Goal: Communication & Community: Answer question/provide support

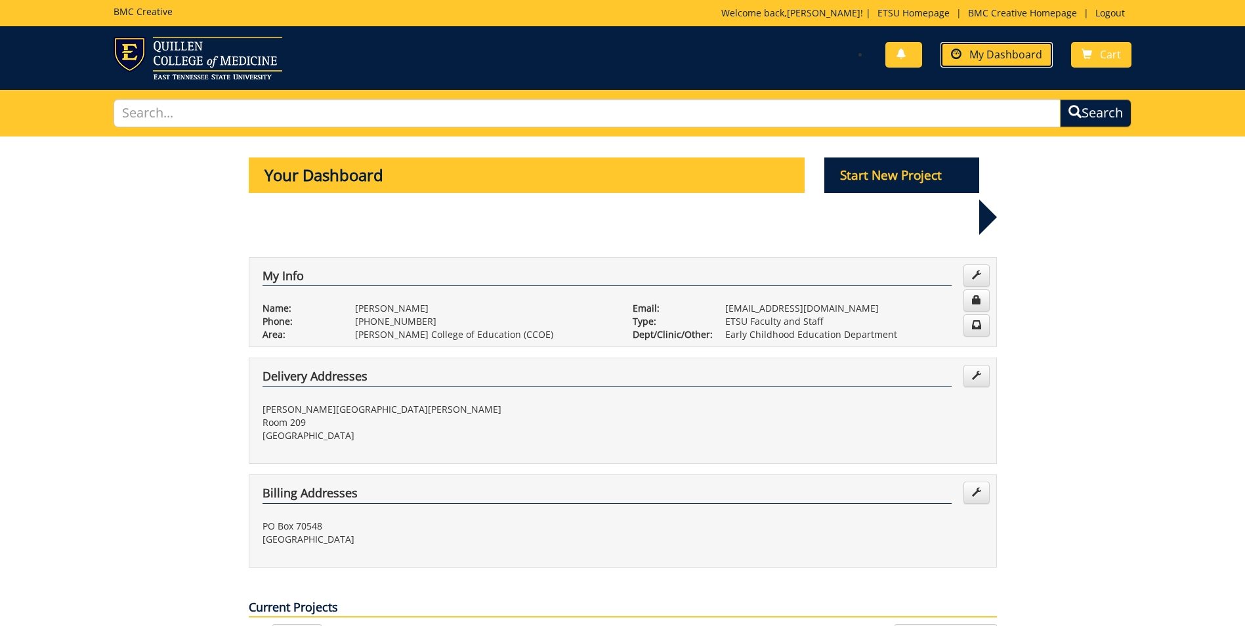
click at [993, 48] on span "My Dashboard" at bounding box center [1005, 54] width 73 height 14
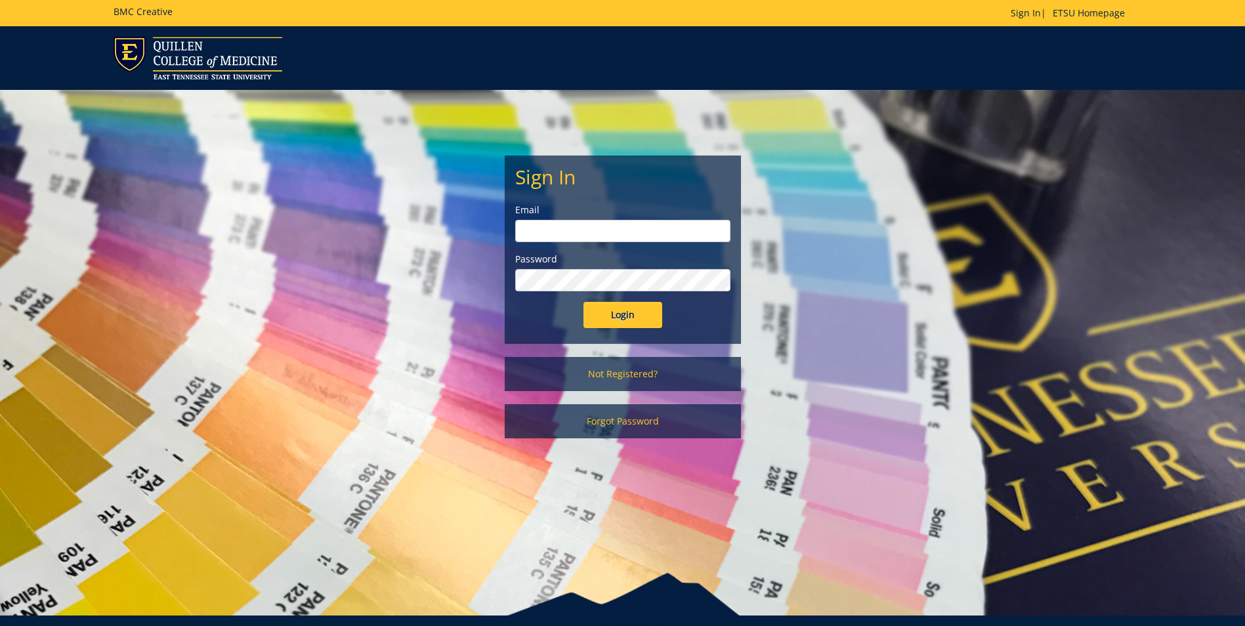
type input "[EMAIL_ADDRESS][DOMAIN_NAME]"
click at [643, 320] on input "Login" at bounding box center [622, 315] width 79 height 26
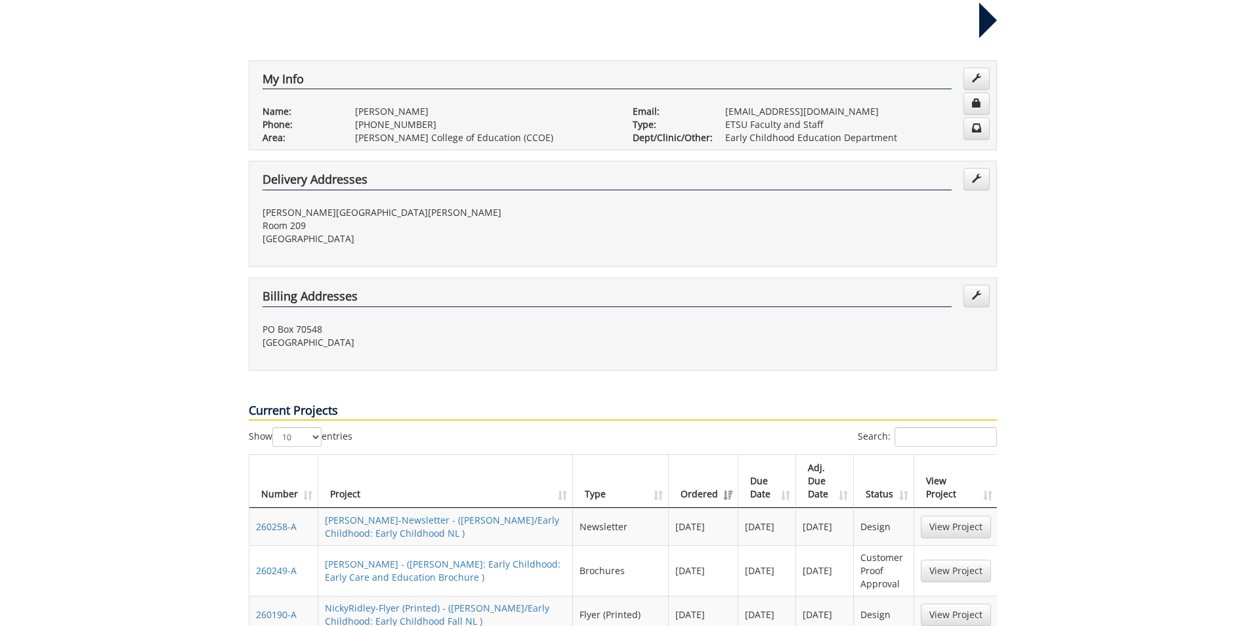
scroll to position [459, 0]
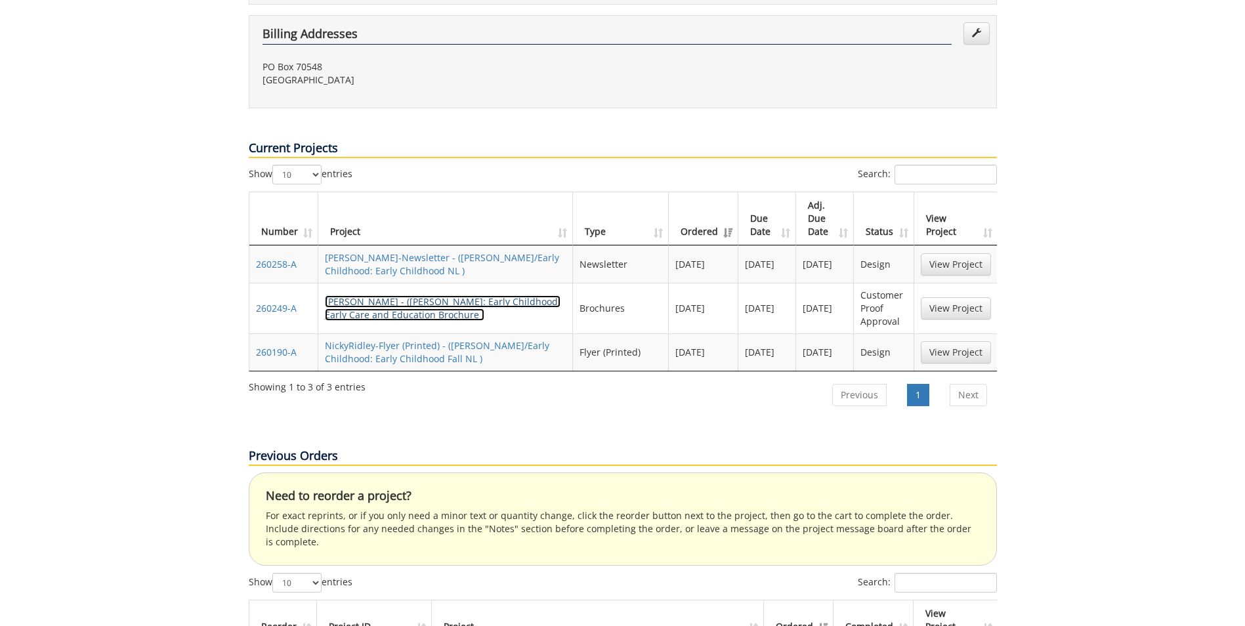
click at [381, 295] on link "NickyRidley-Brochure - (COE: Early Childhood: Early Care and Education Brochure…" at bounding box center [443, 308] width 236 height 26
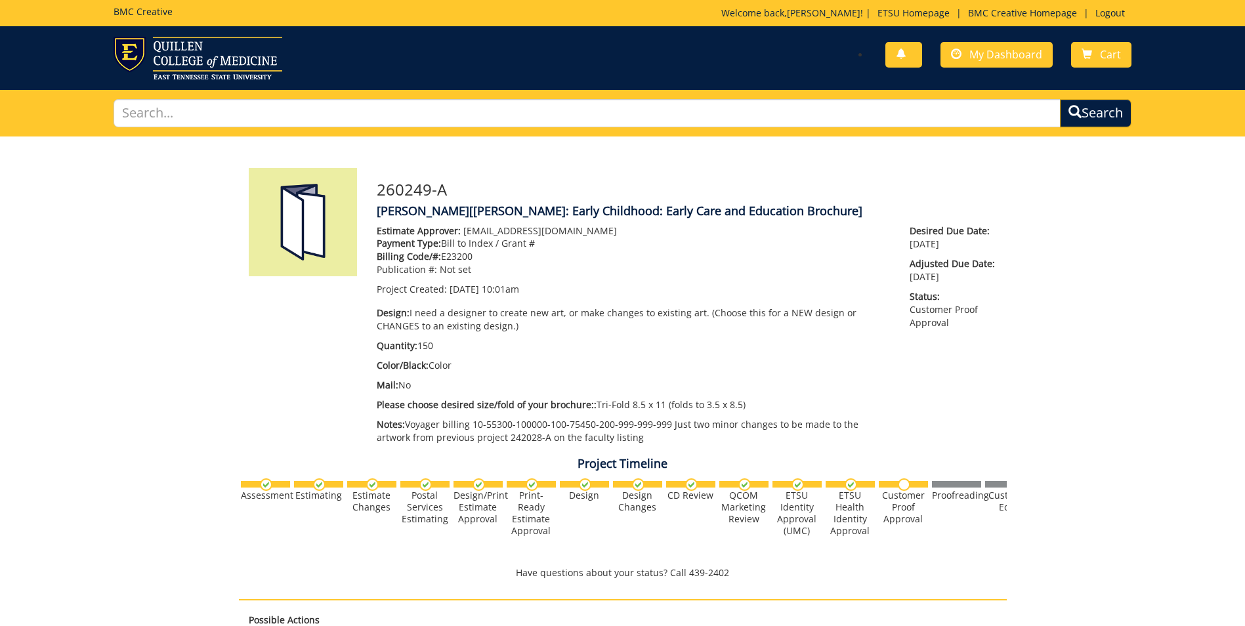
scroll to position [525, 0]
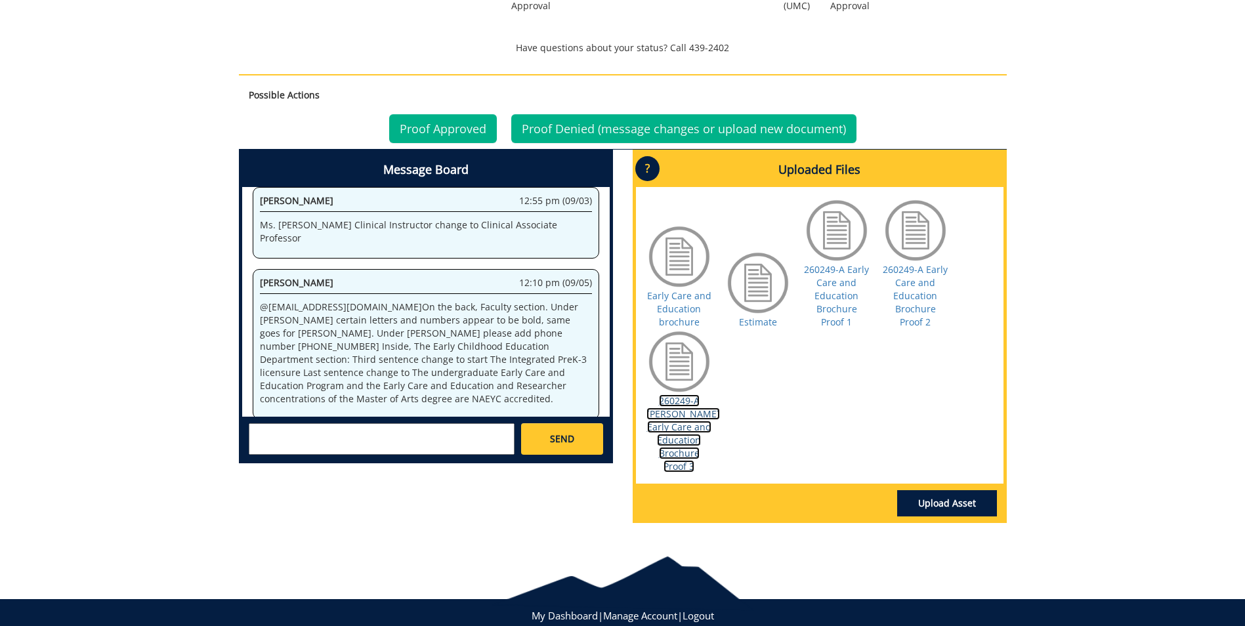
click at [675, 419] on link "260249-A COE Early Care and Education Brochure Proof 3" at bounding box center [683, 433] width 74 height 78
click at [366, 438] on textarea at bounding box center [382, 439] width 266 height 32
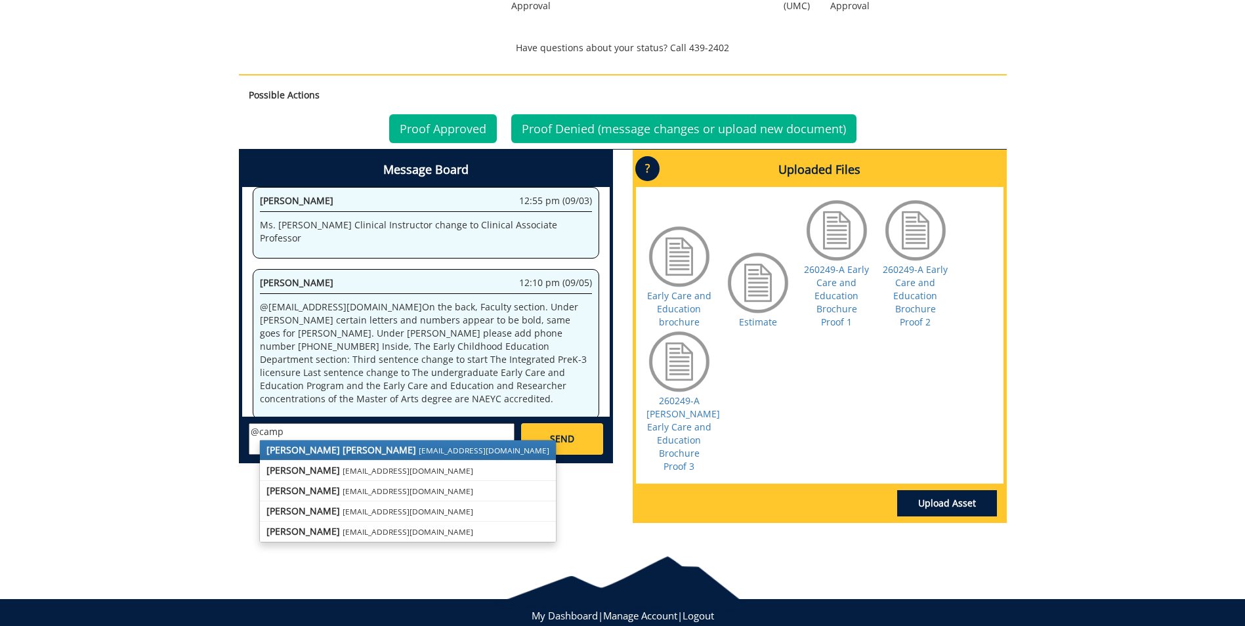
click at [335, 451] on strong "Taylor C. Campbell" at bounding box center [341, 450] width 150 height 12
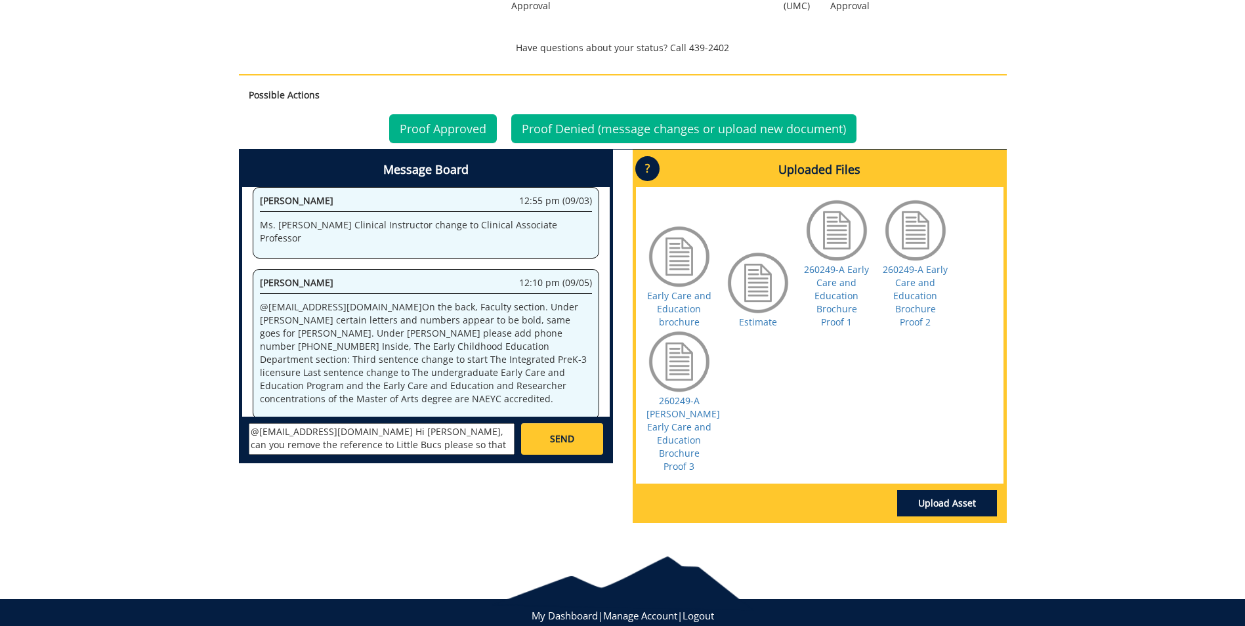
scroll to position [11, 0]
type textarea "@campbelltc@etsu.edu Hi Taylor, can you remove the reference to Little Bucs ple…"
click at [572, 436] on span "SEND" at bounding box center [562, 438] width 24 height 13
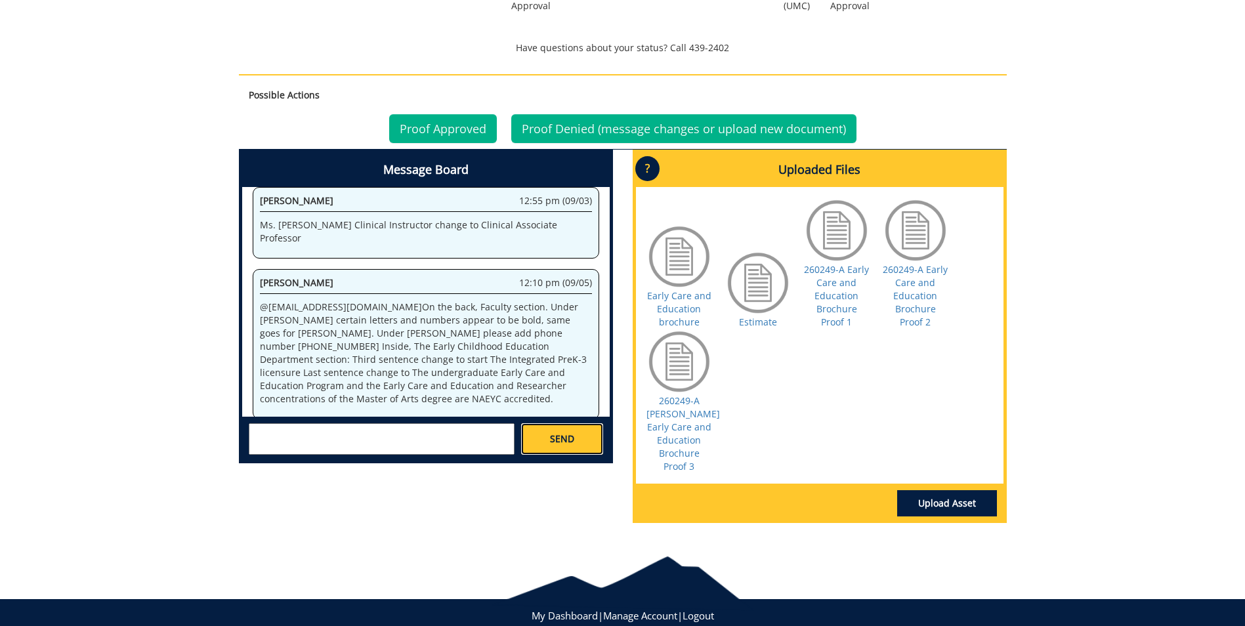
scroll to position [0, 0]
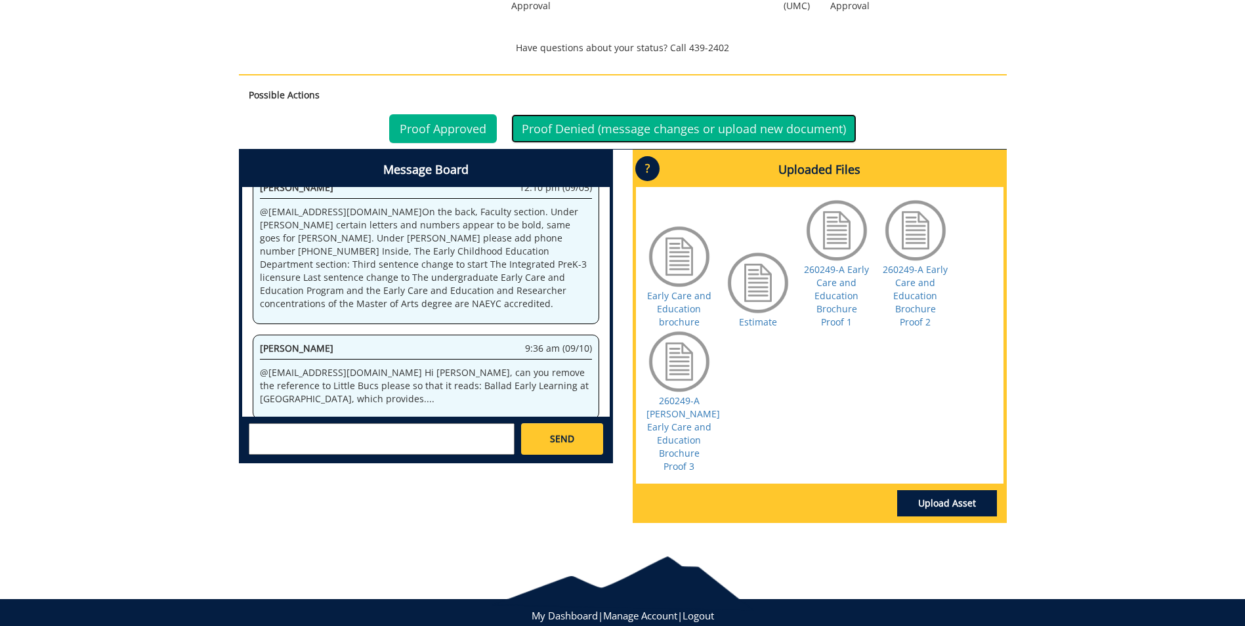
click at [563, 128] on link "Proof Denied (message changes or upload new document)" at bounding box center [683, 128] width 345 height 29
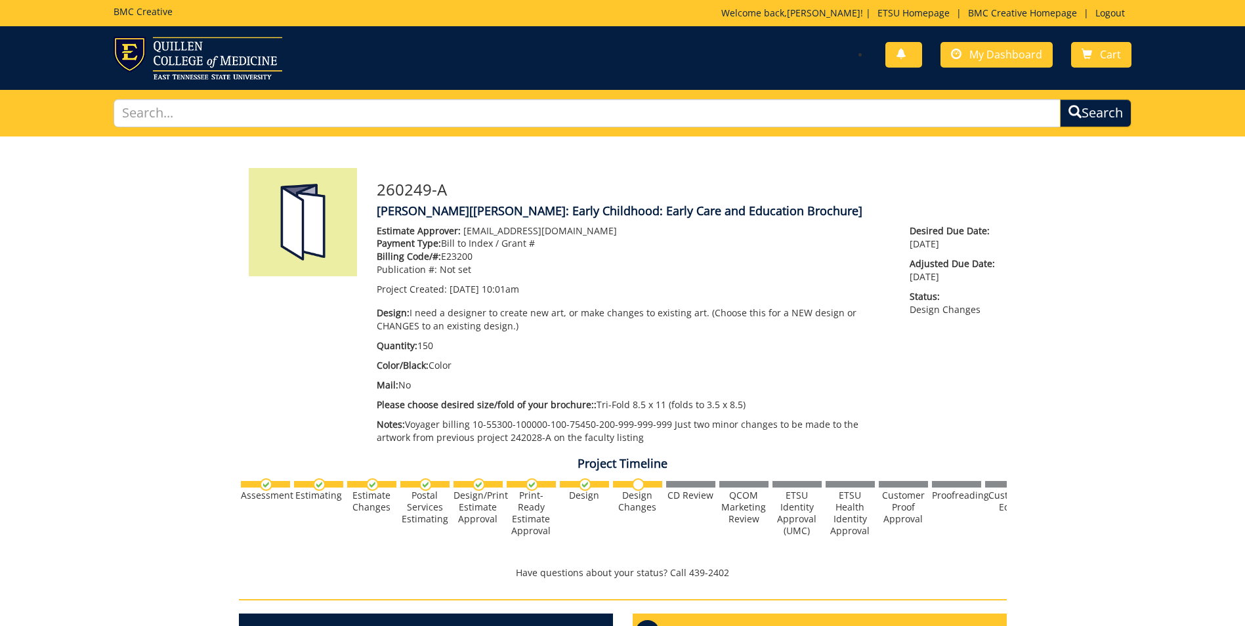
scroll to position [66, 0]
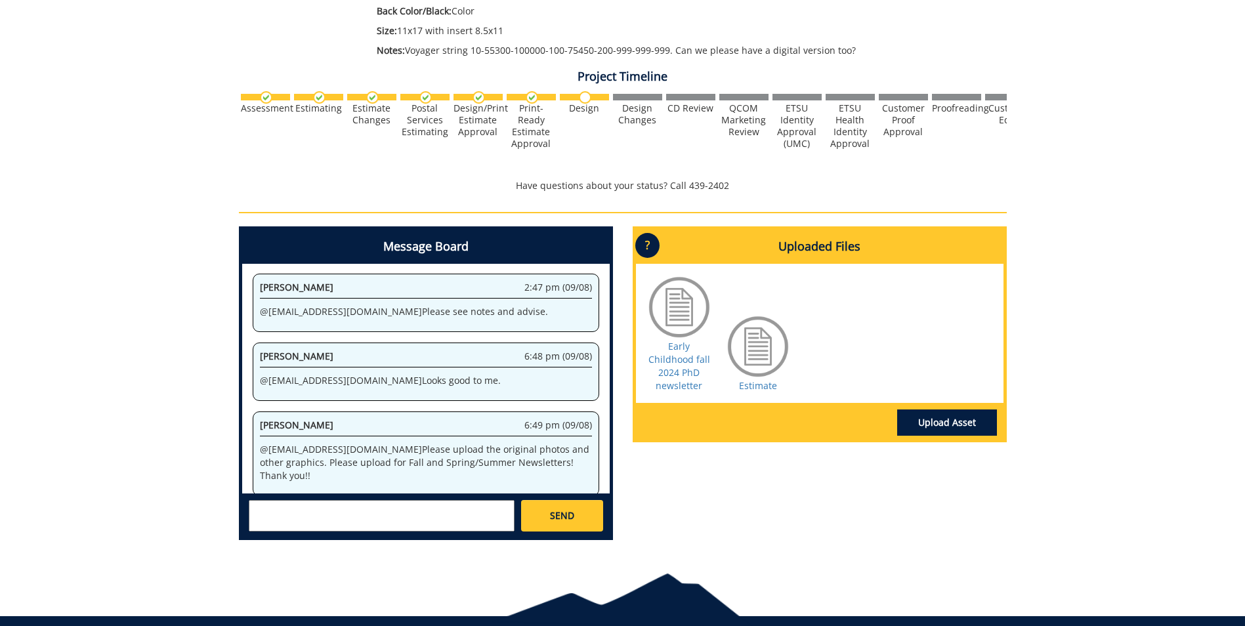
scroll to position [446, 0]
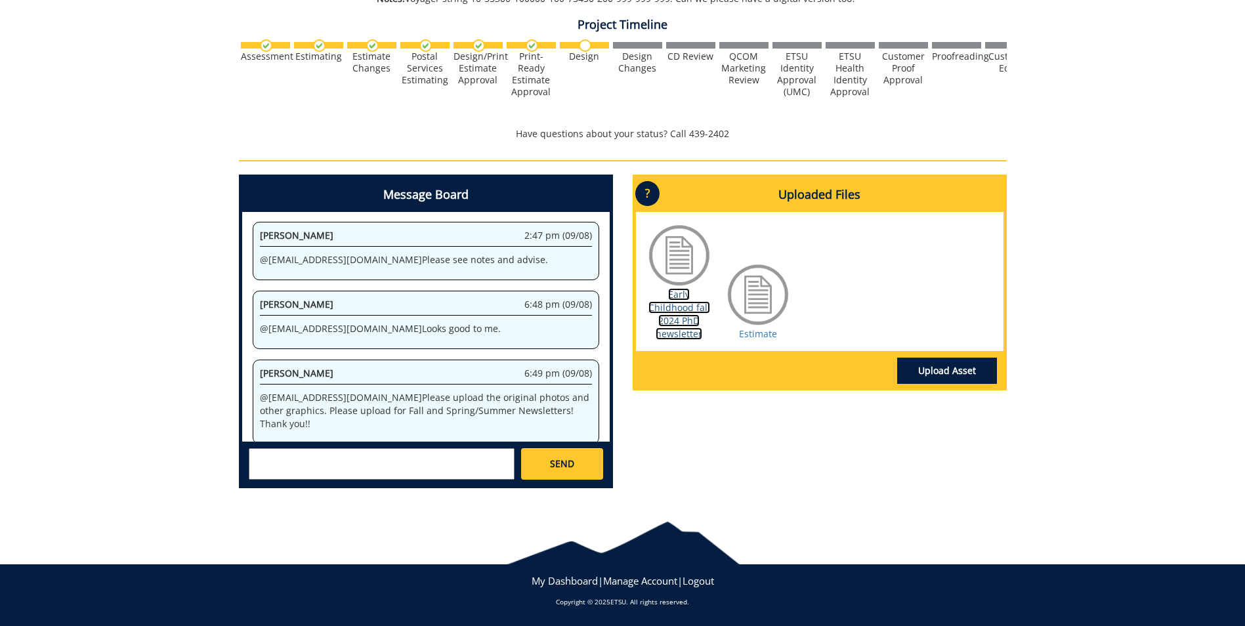
click at [686, 310] on link "Early Childhood fall 2024 PhD newsletter" at bounding box center [679, 314] width 62 height 52
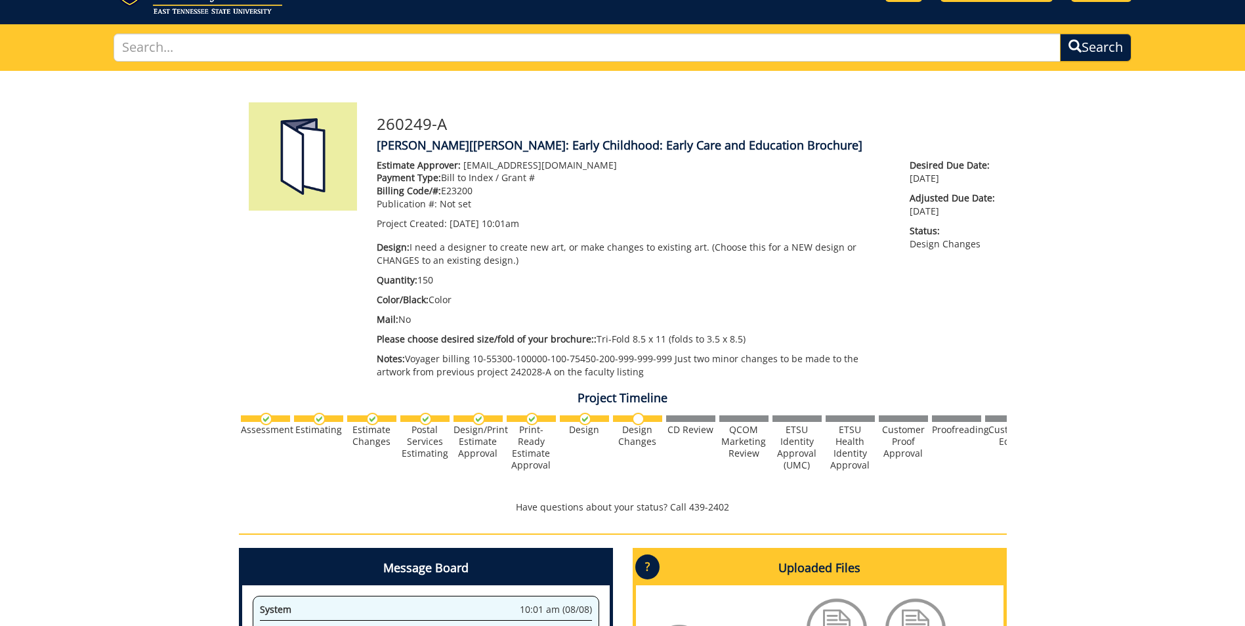
scroll to position [322, 0]
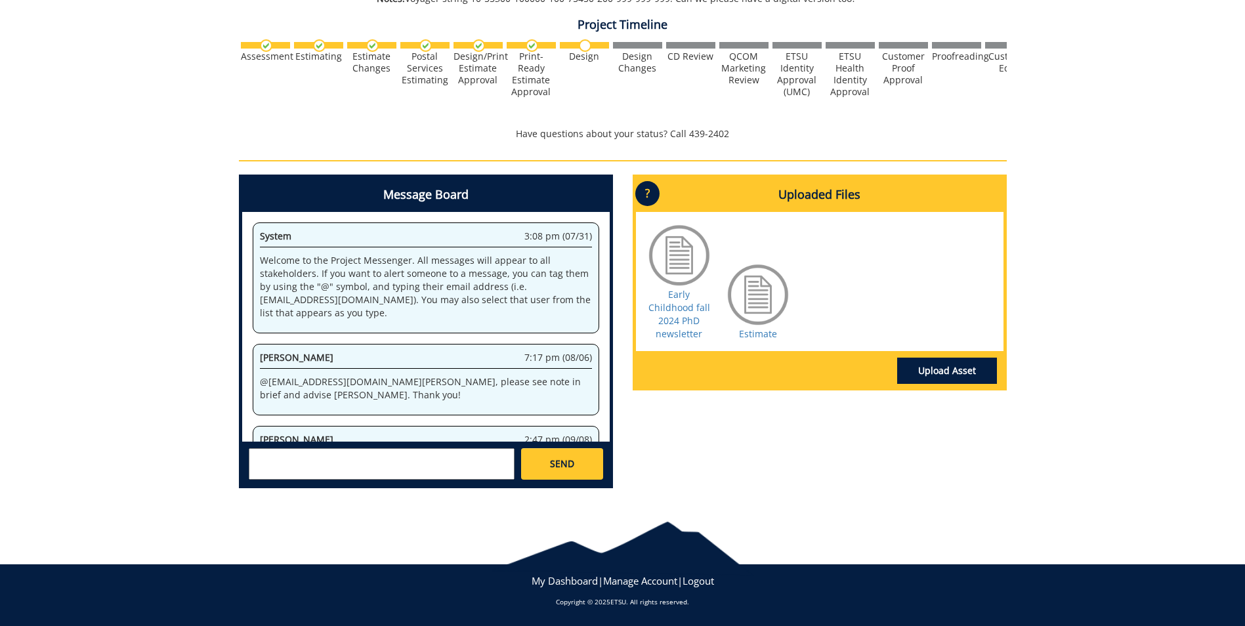
scroll to position [204, 0]
